Goal: Task Accomplishment & Management: Use online tool/utility

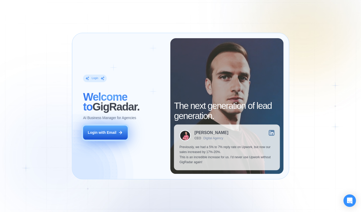
click at [110, 130] on div "Login with Email" at bounding box center [102, 132] width 29 height 5
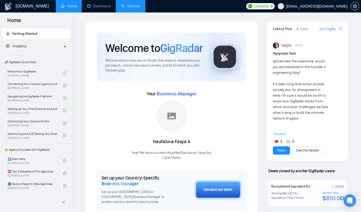
click at [126, 6] on link "Scanner" at bounding box center [130, 6] width 19 height 4
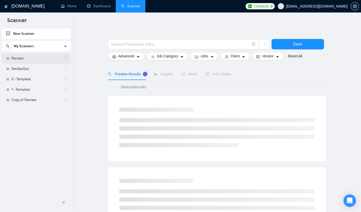
click at [36, 60] on link "Pentest" at bounding box center [35, 58] width 49 height 10
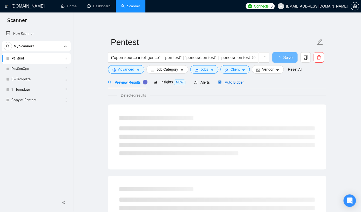
click at [229, 83] on span "Auto Bidder" at bounding box center [231, 82] width 26 height 4
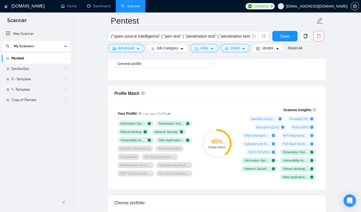
scroll to position [317, 0]
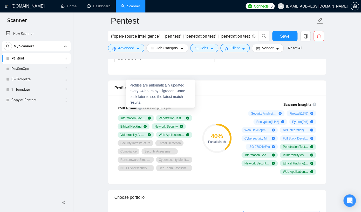
click at [170, 109] on icon at bounding box center [168, 108] width 3 height 2
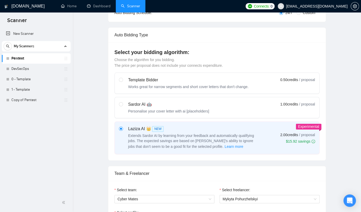
scroll to position [0, 0]
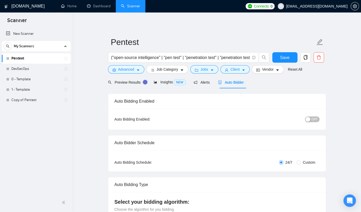
click at [36, 71] on link "DevSecOps" at bounding box center [35, 69] width 49 height 10
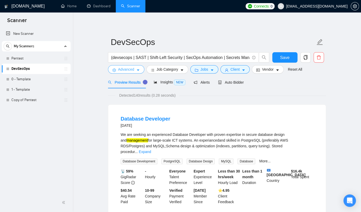
click at [138, 69] on icon "caret-down" at bounding box center [138, 70] width 4 height 4
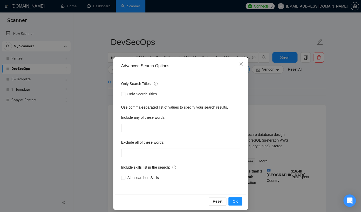
scroll to position [4, 0]
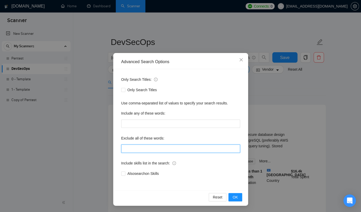
click at [153, 150] on input "text" at bounding box center [180, 148] width 119 height 8
click at [293, 134] on div "Advanced Search Options Only Search Titles: Only Search Titles Use comma-separa…" at bounding box center [180, 106] width 361 height 212
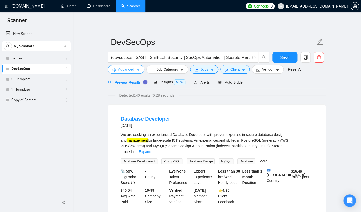
scroll to position [0, 0]
click at [204, 72] on span "Jobs" at bounding box center [204, 69] width 8 height 6
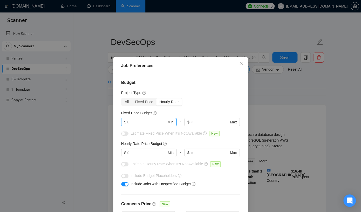
click at [154, 126] on span "$ Min" at bounding box center [148, 122] width 55 height 8
type input "100"
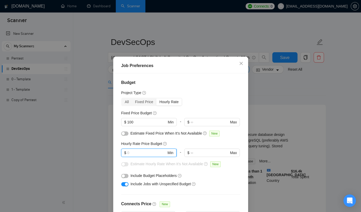
click at [133, 151] on input "text" at bounding box center [146, 153] width 39 height 6
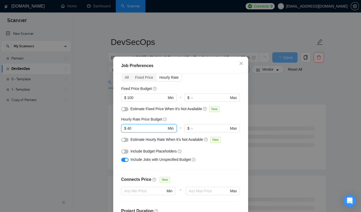
scroll to position [25, 0]
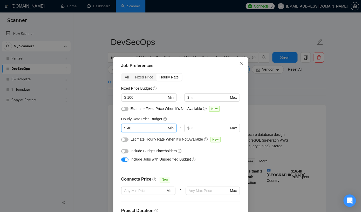
type input "40"
click at [243, 66] on span "Close" at bounding box center [241, 64] width 14 height 14
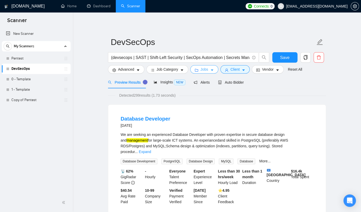
click at [213, 68] on button "Jobs" at bounding box center [204, 69] width 28 height 8
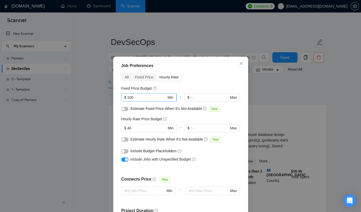
click at [149, 100] on input "100" at bounding box center [146, 97] width 39 height 6
type input "1"
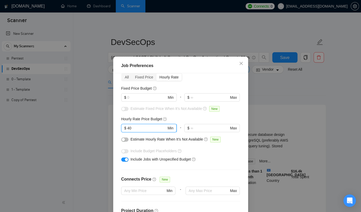
click at [135, 131] on input "40" at bounding box center [146, 128] width 39 height 6
type input "4"
click at [332, 102] on div "Job Preferences Budget Project Type All Fixed Price Hourly Rate Fixed Price Bud…" at bounding box center [180, 106] width 361 height 212
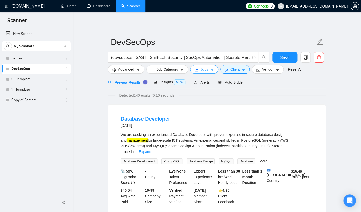
click at [214, 71] on icon "caret-down" at bounding box center [212, 70] width 4 height 4
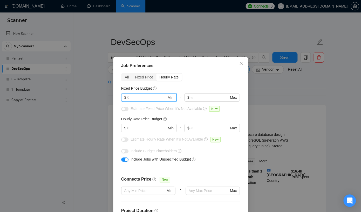
click at [157, 100] on input "text" at bounding box center [146, 97] width 39 height 6
type input "100"
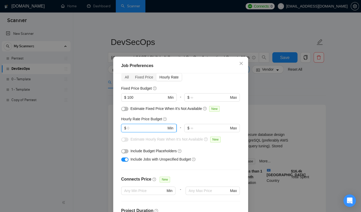
click at [144, 131] on input "text" at bounding box center [146, 128] width 39 height 6
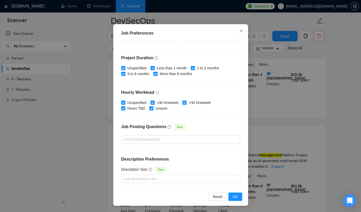
scroll to position [109, 0]
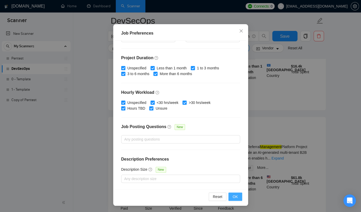
type input "40"
click at [237, 195] on span "OK" at bounding box center [234, 196] width 5 height 6
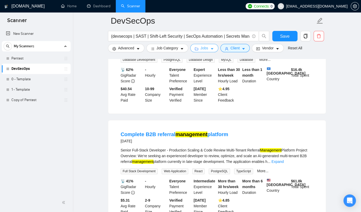
scroll to position [0, 0]
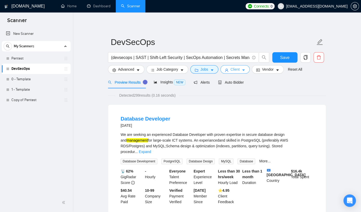
click at [239, 70] on span "Client" at bounding box center [234, 69] width 9 height 6
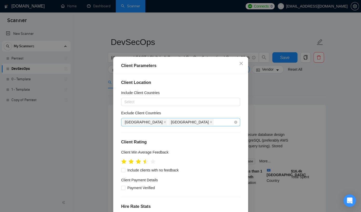
click at [200, 123] on div "India Pakistan" at bounding box center [177, 121] width 111 height 7
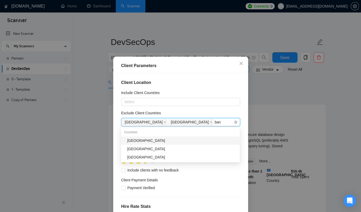
type input "bang"
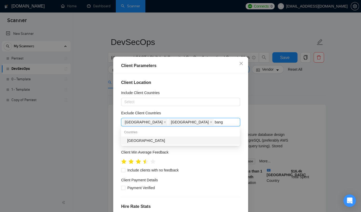
click at [187, 139] on div "Bangladesh" at bounding box center [181, 140] width 109 height 6
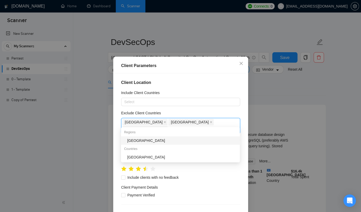
type input "afri"
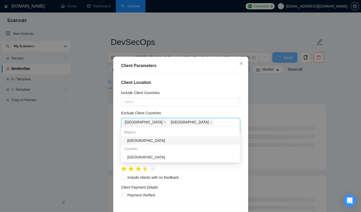
click at [180, 143] on div "Africa" at bounding box center [181, 140] width 109 height 6
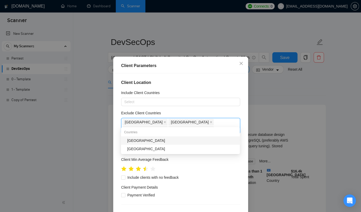
type input "chin"
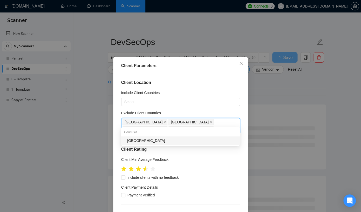
click at [181, 143] on div "China" at bounding box center [181, 140] width 109 height 6
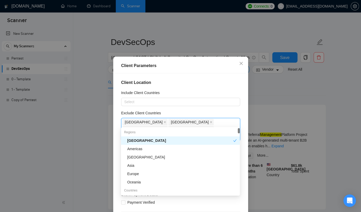
click at [206, 110] on div "Exclude Client Countries" at bounding box center [180, 114] width 119 height 8
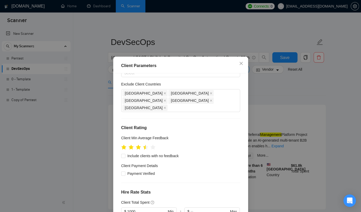
scroll to position [29, 0]
click at [150, 142] on ul at bounding box center [138, 146] width 34 height 8
click at [125, 153] on span at bounding box center [123, 155] width 4 height 4
click at [125, 153] on input "Include clients with no feedback" at bounding box center [123, 155] width 4 height 4
checkbox input "true"
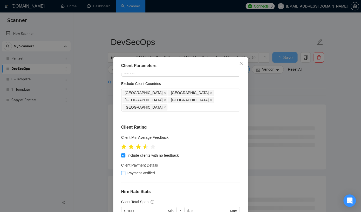
click at [122, 171] on input "Payment Verified" at bounding box center [123, 173] width 4 height 4
checkbox input "true"
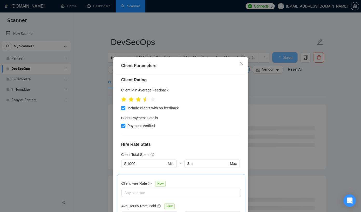
scroll to position [85, 0]
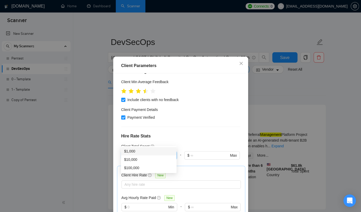
drag, startPoint x: 143, startPoint y: 143, endPoint x: 118, endPoint y: 143, distance: 24.9
click at [127, 152] on input "1000" at bounding box center [146, 155] width 39 height 6
click at [179, 143] on div "Client Total Spent" at bounding box center [180, 146] width 119 height 6
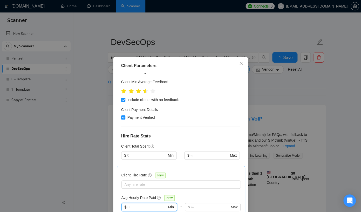
click at [149, 204] on input "text" at bounding box center [146, 207] width 39 height 6
type input "15"
click at [179, 165] on div "Client Hire Rate New Any hire rate Avg Hourly Rate Paid New 15 $ 15 Min - $ Max…" at bounding box center [181, 197] width 128 height 64
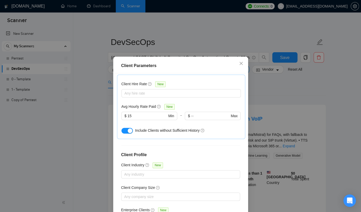
scroll to position [32, 0]
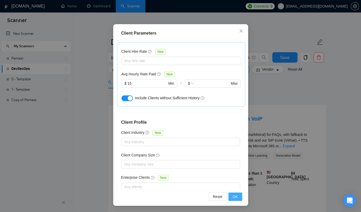
click at [238, 196] on button "OK" at bounding box center [234, 196] width 13 height 8
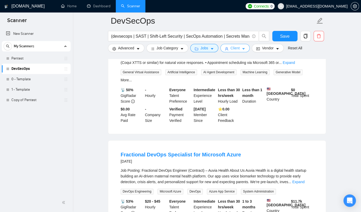
scroll to position [0, 0]
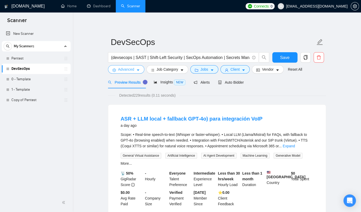
click at [126, 69] on span "Advanced" at bounding box center [126, 69] width 16 height 6
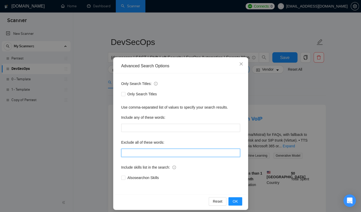
click at [147, 151] on input "text" at bounding box center [180, 152] width 119 height 8
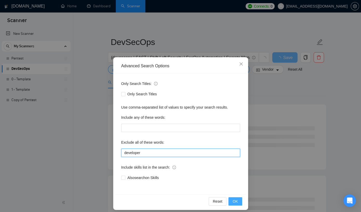
type input "developer"
click at [231, 200] on button "OK" at bounding box center [234, 201] width 13 height 8
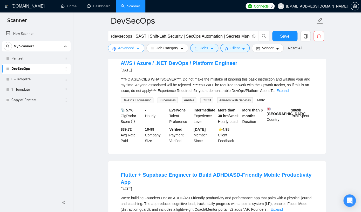
scroll to position [291, 0]
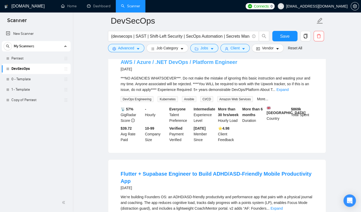
click at [191, 63] on link "AWS / Azure / .NET DevOps / Platform Engineer" at bounding box center [179, 62] width 116 height 6
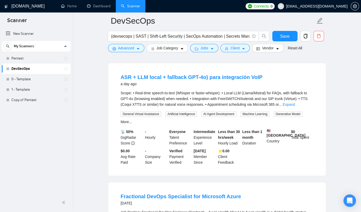
scroll to position [0, 0]
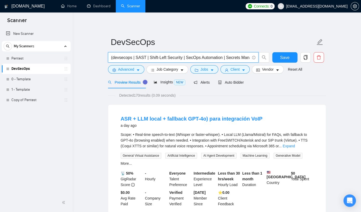
click at [216, 58] on input "(devsecops | SAST | Shift-Left Security | SecOps Automation | Secrets Managemen…" at bounding box center [180, 57] width 138 height 6
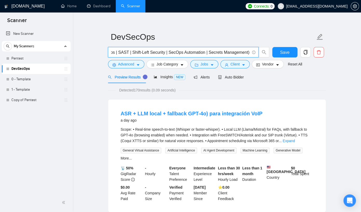
scroll to position [5, 0]
click at [216, 54] on input "(devsecops | SAST | Shift-Left Security | SecOps Automation | Secrets Managemen…" at bounding box center [180, 52] width 138 height 6
click at [167, 53] on input "(devsecops | SAST | Shift-Left Security | SecOps Automation | Secrets Managemen…" at bounding box center [180, 52] width 138 height 6
click at [133, 54] on input "(devsecops | SAST | Shift-Left Security | "SecOps Automation" | Secrets Managem…" at bounding box center [180, 52] width 138 height 6
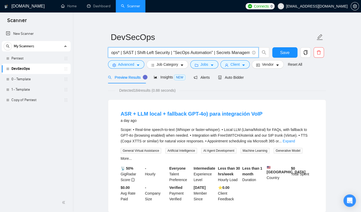
scroll to position [0, 25]
click at [210, 53] on input "(devsecops* | SAST | Shift-Left Security | "SecOps Automation" | Secrets Manage…" at bounding box center [180, 52] width 138 height 6
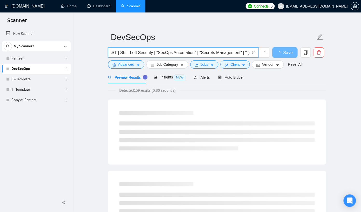
paste input "AWS Secrets Manager"
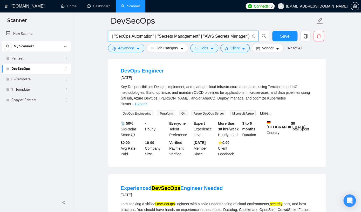
scroll to position [283, 0]
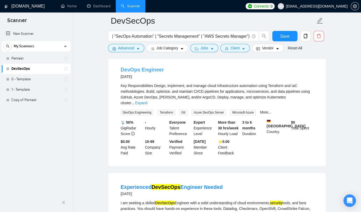
click at [150, 72] on link "DevOps Engineer" at bounding box center [142, 70] width 43 height 6
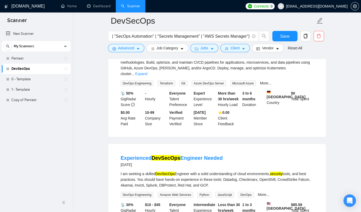
scroll to position [313, 0]
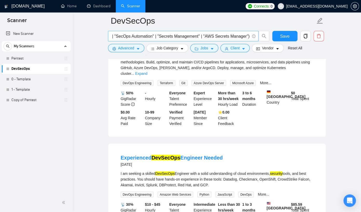
click at [248, 38] on input "(devsecops* | SAST | Shift-Left Security | "SecOps Automation" | "Secrets Manag…" at bounding box center [180, 36] width 138 height 6
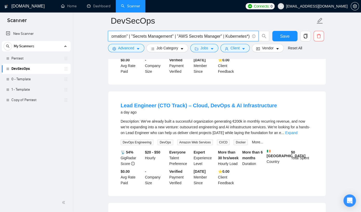
scroll to position [365, 0]
type input "(devsecops* | SAST | Shift-Left Security | "SecOps Automation" | "Secrets Manag…"
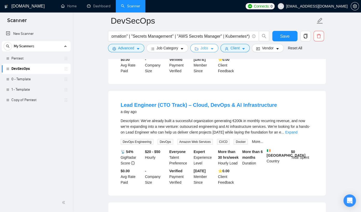
click at [207, 49] on span "Jobs" at bounding box center [204, 48] width 8 height 6
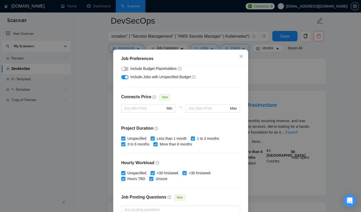
scroll to position [101, 0]
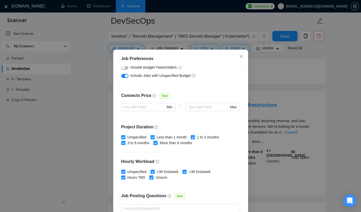
click at [157, 144] on input "More than 6 months" at bounding box center [155, 143] width 4 height 4
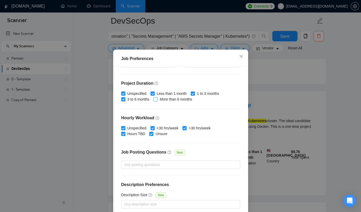
scroll to position [32, 0]
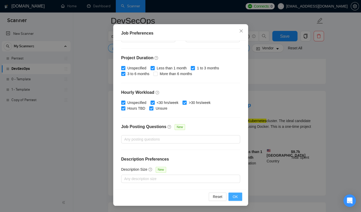
click at [239, 200] on button "OK" at bounding box center [234, 196] width 13 height 8
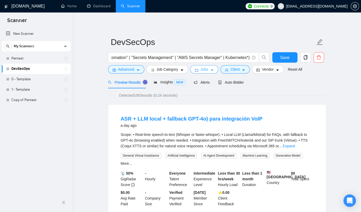
scroll to position [0, 103]
click at [202, 72] on span "Jobs" at bounding box center [204, 69] width 8 height 6
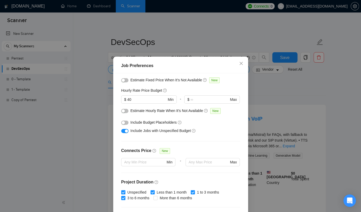
scroll to position [57, 0]
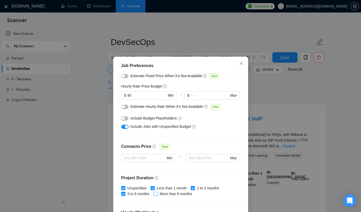
click at [159, 195] on span "More than 6 months" at bounding box center [175, 194] width 37 height 6
click at [157, 195] on input "More than 6 months" at bounding box center [155, 193] width 4 height 4
checkbox input "true"
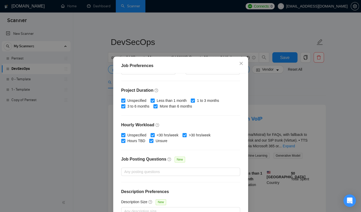
scroll to position [32, 0]
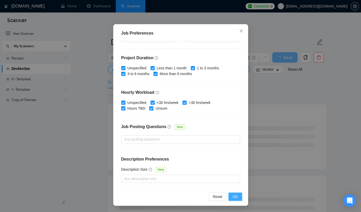
click at [235, 197] on span "OK" at bounding box center [234, 196] width 5 height 6
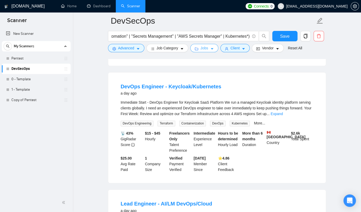
scroll to position [156, 0]
click at [188, 87] on link "DevOps Engineer - Keycloak/Kubernetes" at bounding box center [171, 86] width 101 height 6
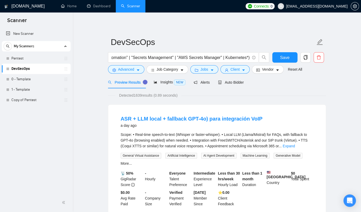
scroll to position [0, 103]
click at [165, 85] on div "Insights NEW" at bounding box center [169, 82] width 32 height 12
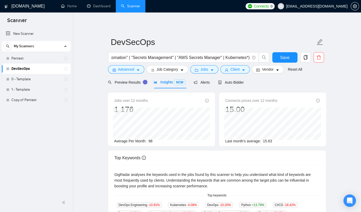
scroll to position [0, 103]
click at [230, 84] on span "Auto Bidder" at bounding box center [231, 82] width 26 height 4
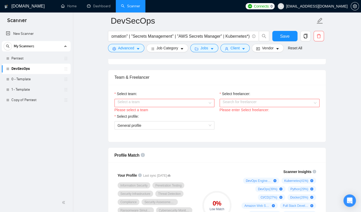
scroll to position [244, 0]
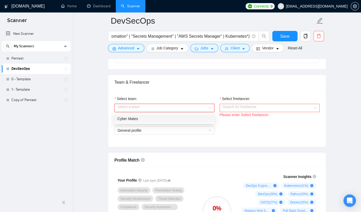
click at [211, 106] on div "Select a team" at bounding box center [164, 107] width 100 height 8
click at [194, 117] on div "Cyber Mates" at bounding box center [164, 118] width 94 height 6
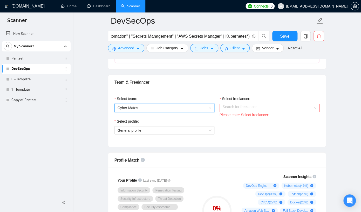
click at [250, 107] on input "Select freelancer:" at bounding box center [267, 108] width 90 height 8
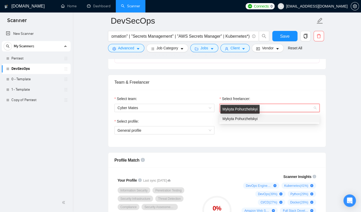
click at [248, 119] on span "Mykyta Pohurzhelskyi" at bounding box center [239, 118] width 35 height 4
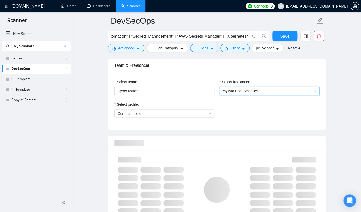
scroll to position [280, 0]
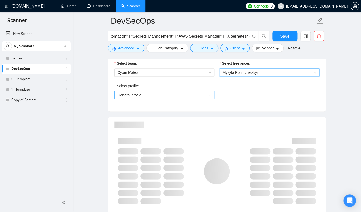
click at [208, 97] on span "General profile" at bounding box center [164, 95] width 94 height 8
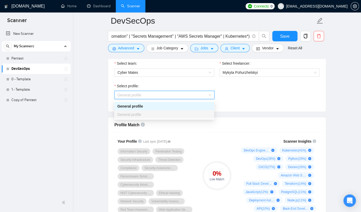
click at [208, 97] on span "General profile" at bounding box center [164, 95] width 94 height 8
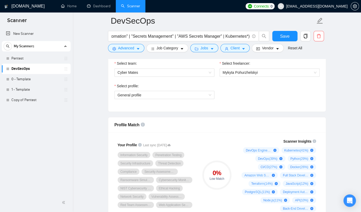
click at [249, 107] on div "Select team: Cyber Mates Select freelancer: Mykyta Pohurzhelskyi Select profile…" at bounding box center [216, 82] width 217 height 57
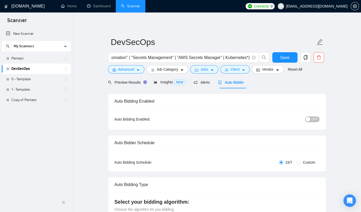
scroll to position [0, 103]
click at [133, 82] on span "Preview Results" at bounding box center [126, 82] width 37 height 4
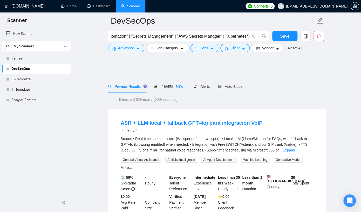
scroll to position [0, 103]
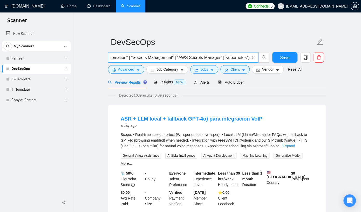
click at [155, 57] on input "(devsecops* | SAST | Shift-Left Security | "SecOps Automation" | "Secrets Manag…" at bounding box center [180, 57] width 138 height 6
click at [131, 57] on input "(devsecops* | SAST | Shift-Left Security | "SecOps Automation" | "Secrets Manag…" at bounding box center [180, 57] width 138 height 6
click at [247, 58] on input "(devsecops* | SAST* | DAST | Shift-Left Security | "SecOps Automation" | "Secre…" at bounding box center [180, 57] width 138 height 6
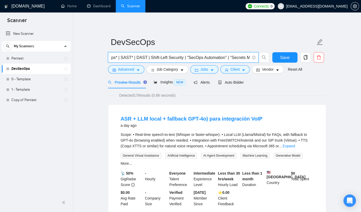
scroll to position [0, 0]
click at [201, 57] on input "(devsecops* | SAST* | DAST | Shift-Left Security | "SecOps Automation" | "Secre…" at bounding box center [180, 57] width 138 height 6
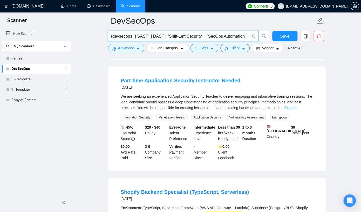
scroll to position [730, 0]
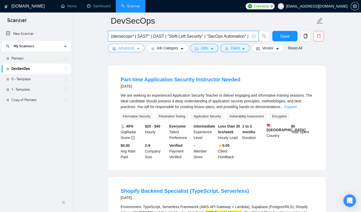
type input "(devsecops* | SAST* | DAST | "Shift-Left Security" | "SecOps Automation" | "Sec…"
click at [136, 50] on button "Advanced" at bounding box center [126, 48] width 36 height 8
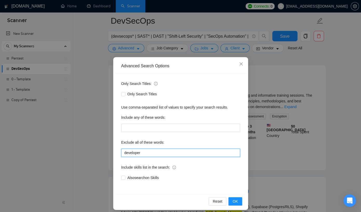
click at [156, 152] on input "developer" at bounding box center [180, 152] width 119 height 8
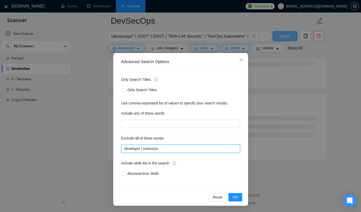
scroll to position [654, 0]
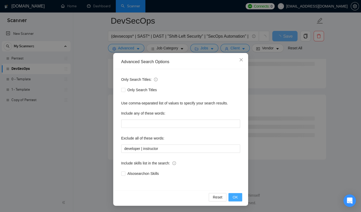
click at [233, 199] on span "OK" at bounding box center [234, 197] width 5 height 6
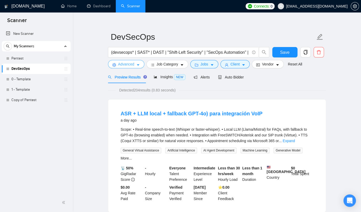
scroll to position [0, 0]
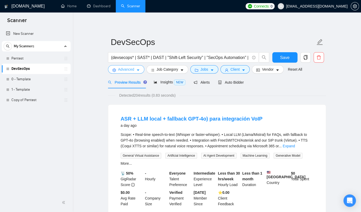
click at [139, 69] on icon "caret-down" at bounding box center [138, 70] width 4 height 4
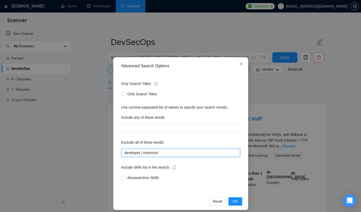
click at [172, 154] on input "developer | instructor" at bounding box center [180, 152] width 119 height 8
drag, startPoint x: 145, startPoint y: 154, endPoint x: 115, endPoint y: 150, distance: 29.5
click at [121, 150] on input "developer | instructor" at bounding box center [180, 152] width 119 height 8
type input "instructor"
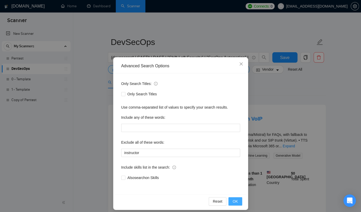
click at [236, 198] on span "OK" at bounding box center [234, 201] width 5 height 6
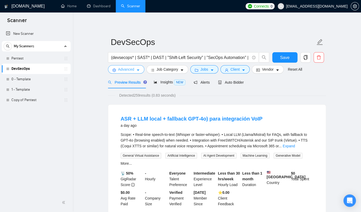
click at [131, 72] on button "Advanced" at bounding box center [126, 69] width 36 height 8
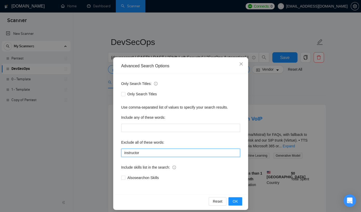
drag, startPoint x: 155, startPoint y: 153, endPoint x: 100, endPoint y: 153, distance: 54.7
click at [121, 153] on input "instructor" at bounding box center [180, 152] width 119 height 8
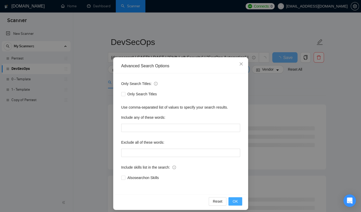
click at [237, 200] on span "OK" at bounding box center [234, 201] width 5 height 6
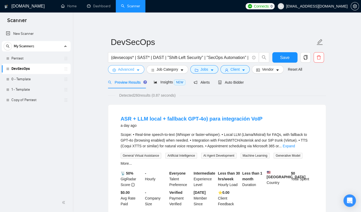
click at [121, 71] on span "Advanced" at bounding box center [126, 69] width 16 height 6
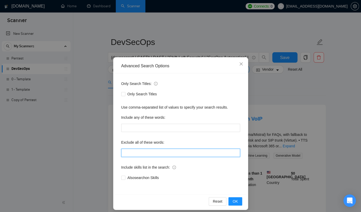
click at [141, 152] on input "text" at bounding box center [180, 152] width 119 height 8
paste input "instructor"
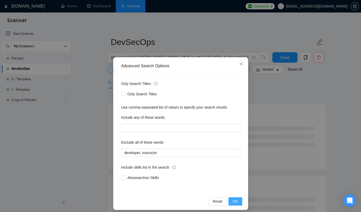
click at [234, 200] on span "OK" at bounding box center [234, 201] width 5 height 6
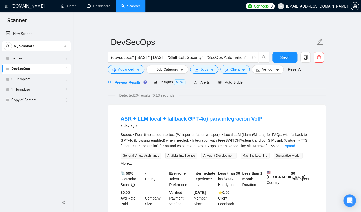
click at [124, 74] on form "DevSecOps (devsecops* | SAST* | DAST | "Shift-Left Security" | "SecOps Automati…" at bounding box center [217, 55] width 218 height 42
click at [126, 72] on span "Advanced" at bounding box center [126, 69] width 16 height 6
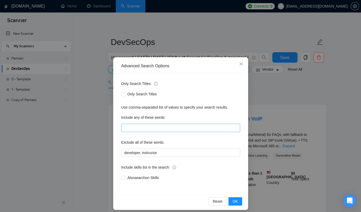
scroll to position [0, 0]
click at [141, 154] on input "developer, instructor" at bounding box center [180, 152] width 119 height 8
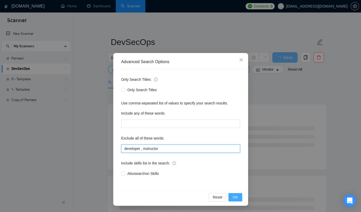
type input "developer , instructor"
click at [234, 197] on span "OK" at bounding box center [234, 197] width 5 height 6
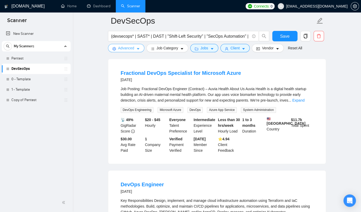
scroll to position [169, 0]
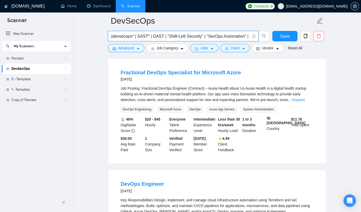
click at [238, 38] on input "(devsecops* | SAST* | DAST | "Shift-Left Security" | "SecOps Automation" | "Sec…" at bounding box center [180, 36] width 138 height 6
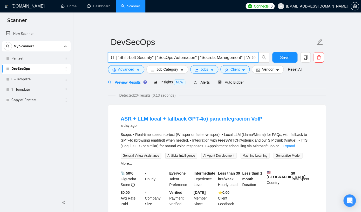
scroll to position [0, 99]
click at [247, 58] on input "(devsecops* | SAST* | DAST | "Shift-Left Security" | "SecOps Automation" | "Sec…" at bounding box center [180, 57] width 138 height 6
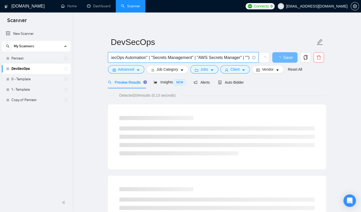
scroll to position [0, 102]
paste input "Azure Security,"
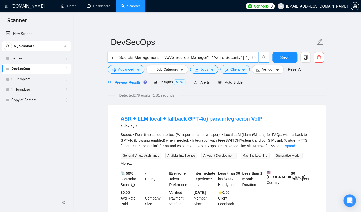
scroll to position [0, 137]
paste input "Azure Security,"
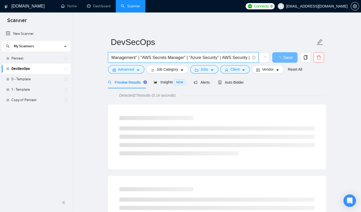
click at [229, 59] on input "(devsecops* | SAST* | DAST | "Shift-Left Security" | "SecOps Automation" | "Sec…" at bounding box center [180, 57] width 138 height 6
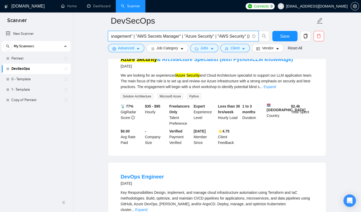
scroll to position [285, 0]
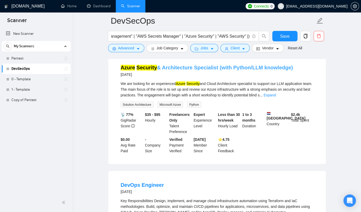
click at [240, 70] on link "Azure Security & Architecture Specialist (with Python/LLM knowledge)" at bounding box center [207, 68] width 172 height 6
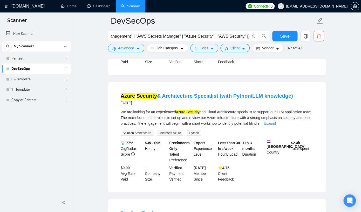
scroll to position [245, 0]
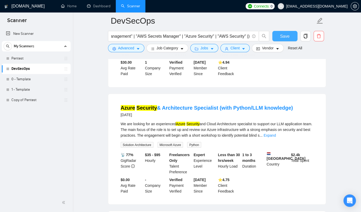
click at [283, 39] on span "Save" at bounding box center [284, 36] width 9 height 6
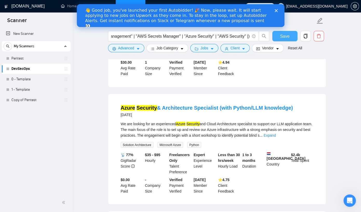
scroll to position [0, 0]
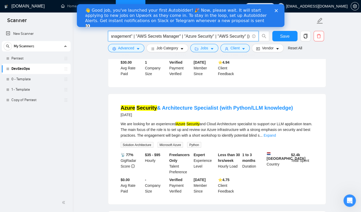
click at [244, 37] on input "(devsecops* | SAST* | DAST | "Shift-Left Security" | "SecOps Automation" | "Sec…" at bounding box center [180, 36] width 138 height 6
click at [249, 37] on input "(devsecops* | SAST* | DAST | "Shift-Left Security" | "SecOps Automation" | "Sec…" at bounding box center [180, 36] width 138 height 6
paste input "Kubernetes Security, K8s Security"
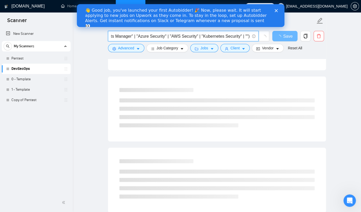
scroll to position [0, 214]
paste input "K8s Security"
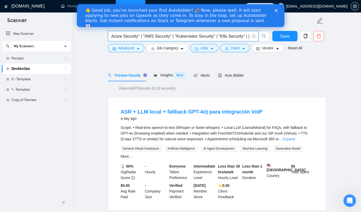
scroll to position [0, 0]
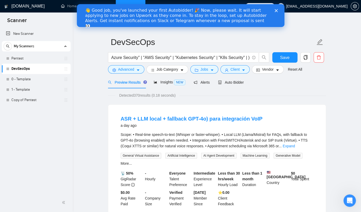
click at [274, 97] on div "Detected 370 results (0.18 seconds)" at bounding box center [217, 95] width 218 height 6
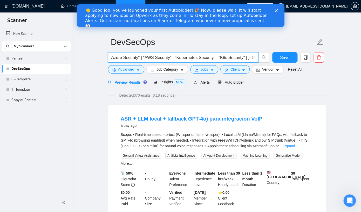
click at [248, 59] on input "(devsecops* | SAST* | DAST | "Shift-Left Security" | "SecOps Automation" | "Sec…" at bounding box center [180, 57] width 138 height 6
paste input "Cloud Native Security"
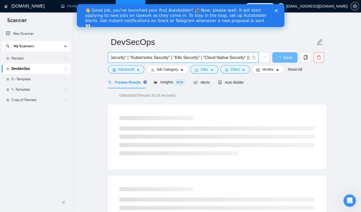
scroll to position [0, 287]
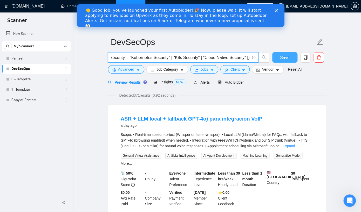
click at [285, 58] on span "Save" at bounding box center [284, 57] width 9 height 6
click at [243, 58] on input "(devsecops* | SAST* | DAST | "Shift-Left Security" | "SecOps Automation" | "Sec…" at bounding box center [180, 57] width 138 height 6
click at [248, 58] on input "(devsecops* | SAST* | DAST | "Shift-Left Security" | "SecOps Automation" | "Sec…" at bounding box center [180, 57] width 138 height 6
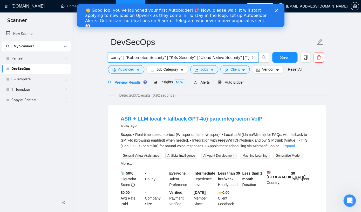
paste input "Terraform Security, IaC Scanning"
paste input ", IaC Scanning"
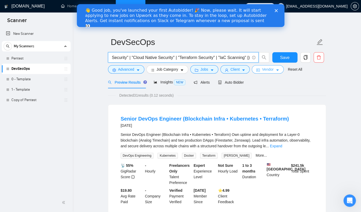
scroll to position [0, 360]
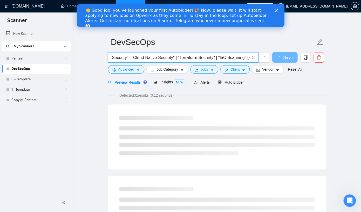
type input "(devsecops* | SAST* | DAST | "Shift-Left Security" | "SecOps Automation" | "Sec…"
click at [276, 10] on polygon "Close" at bounding box center [275, 10] width 3 height 3
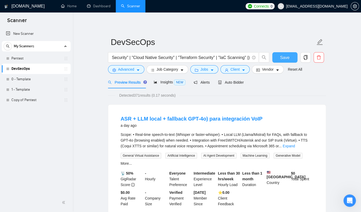
click at [288, 57] on span "Save" at bounding box center [284, 57] width 9 height 6
